Goal: Information Seeking & Learning: Stay updated

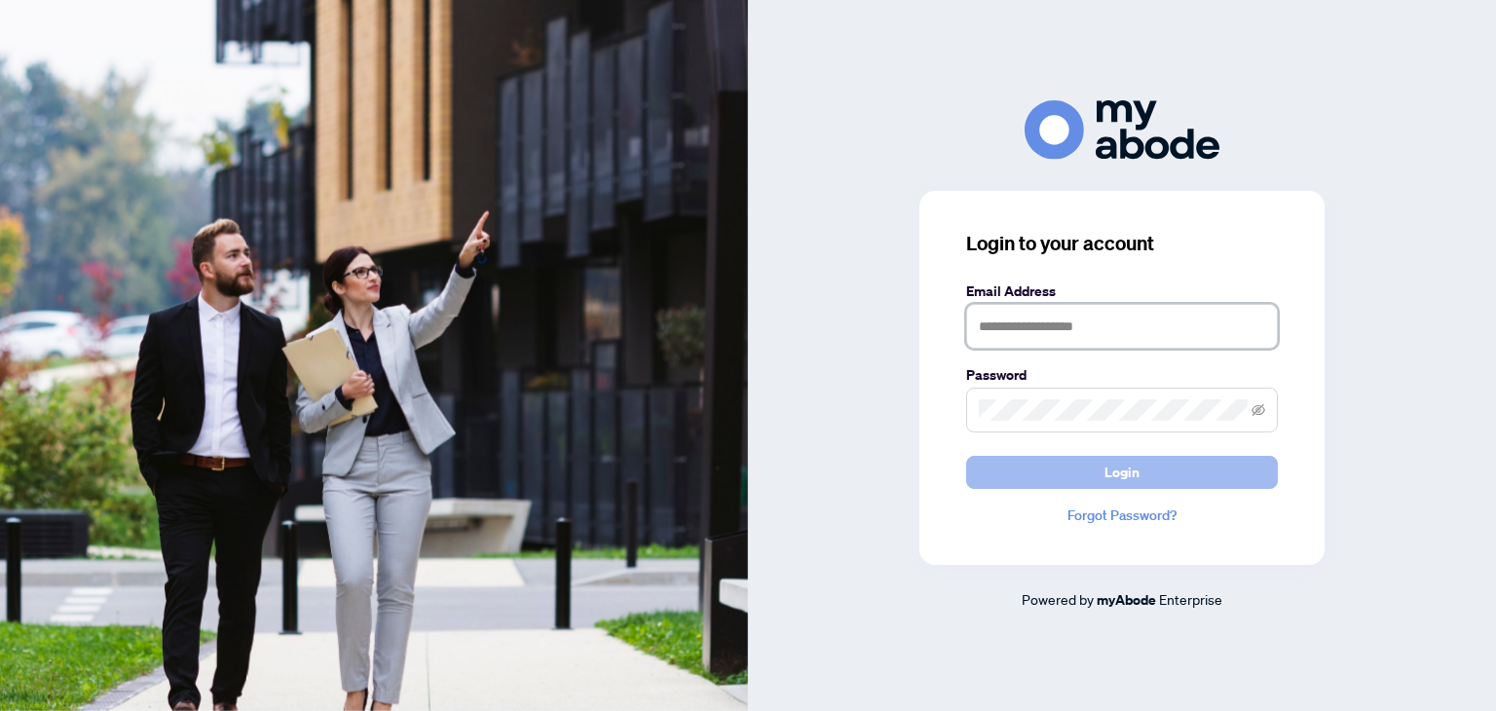
type input "**********"
click at [1073, 476] on button "Login" at bounding box center [1122, 472] width 312 height 33
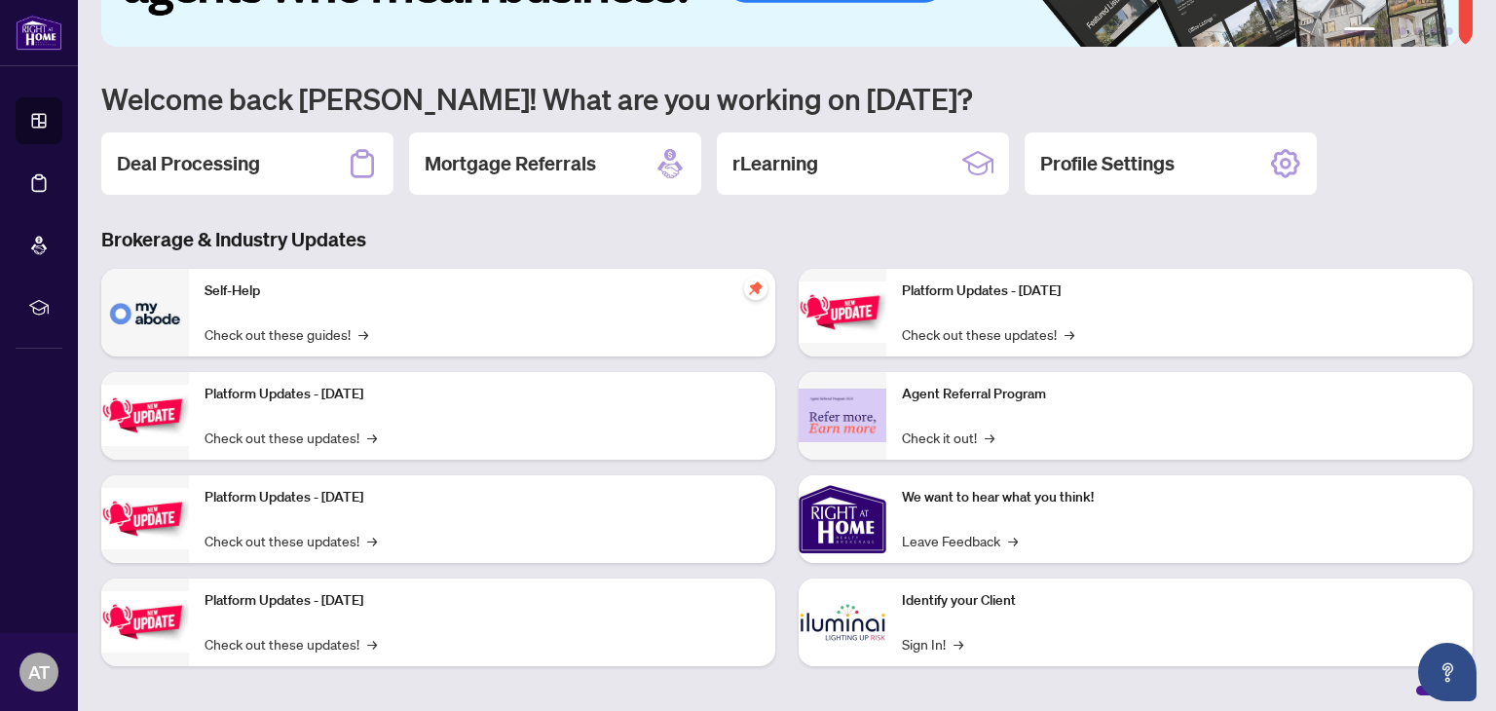
scroll to position [130, 0]
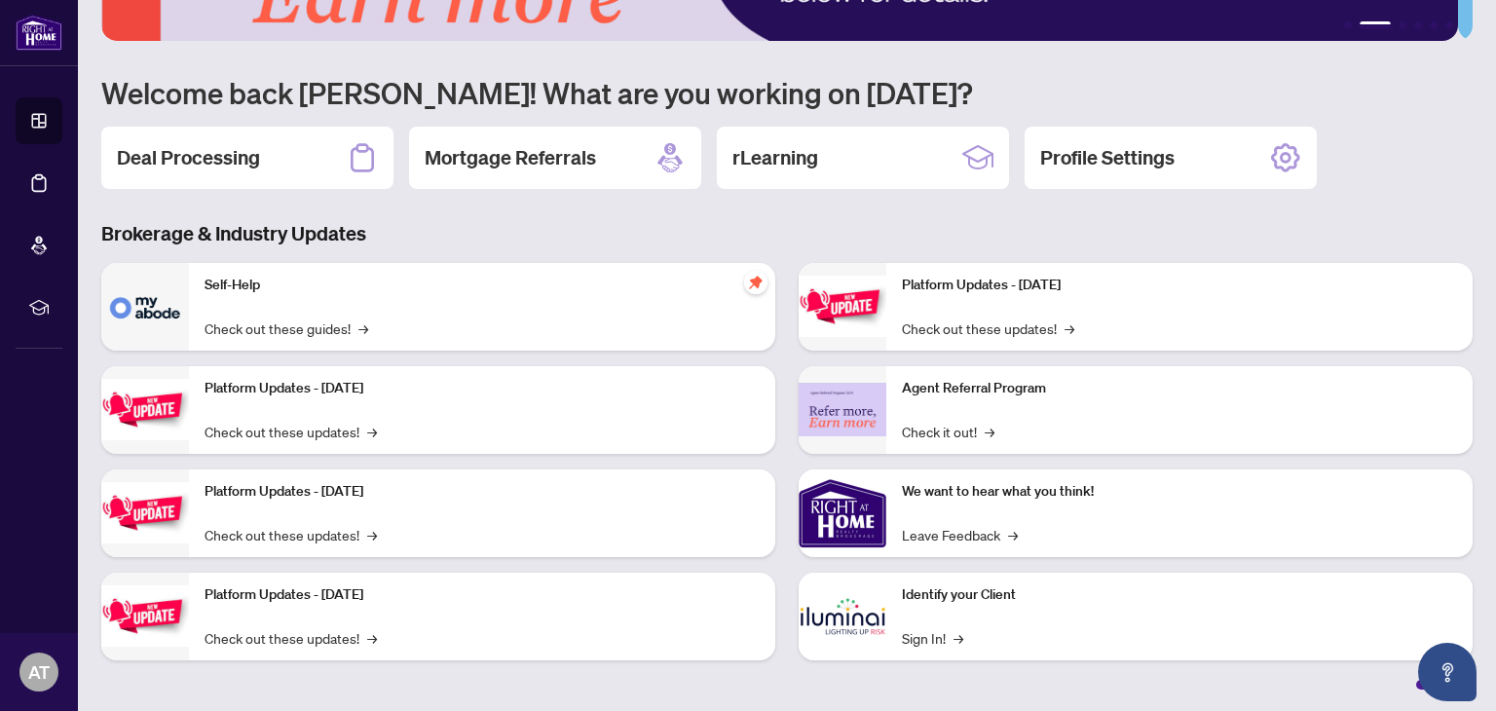
click at [372, 390] on p "Platform Updates - September 16, 2025" at bounding box center [482, 388] width 555 height 21
